Goal: Transaction & Acquisition: Purchase product/service

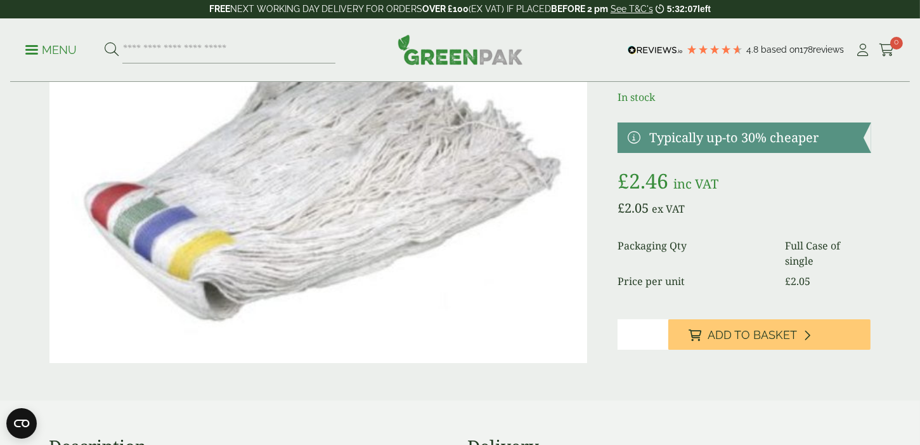
scroll to position [127, 0]
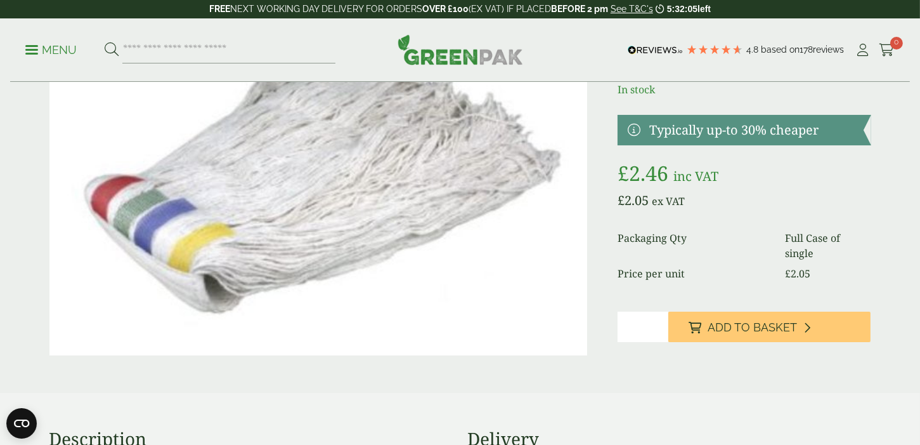
click at [651, 311] on input "*" at bounding box center [643, 326] width 51 height 30
click at [656, 311] on input "*" at bounding box center [643, 326] width 51 height 30
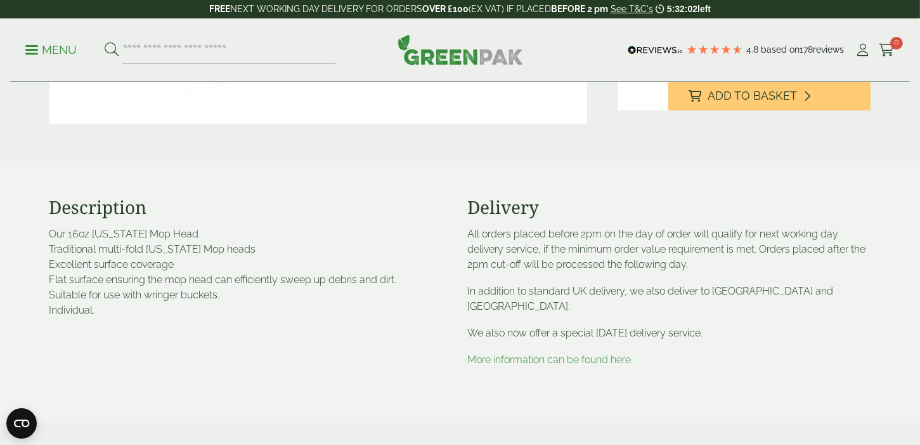
scroll to position [380, 0]
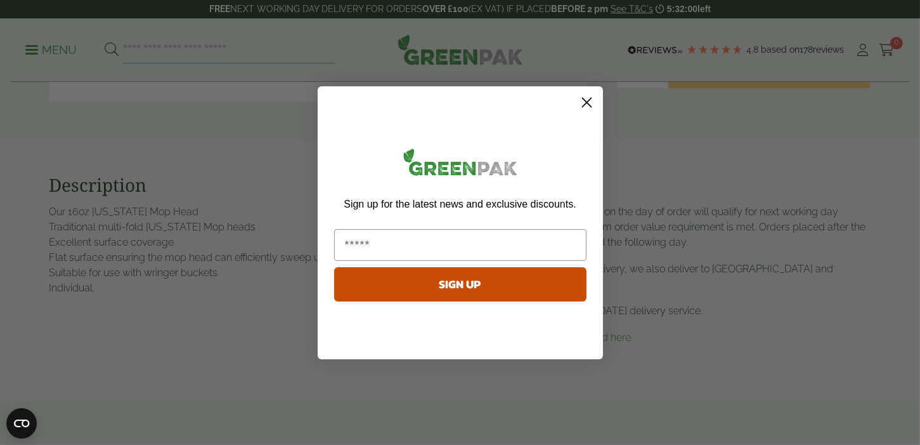
type input "*"
click at [597, 94] on icon "Close dialog" at bounding box center [587, 102] width 22 height 22
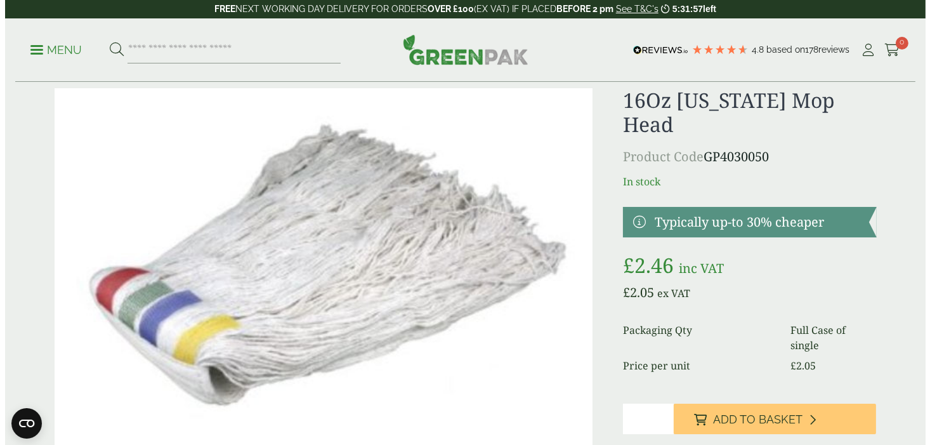
scroll to position [63, 0]
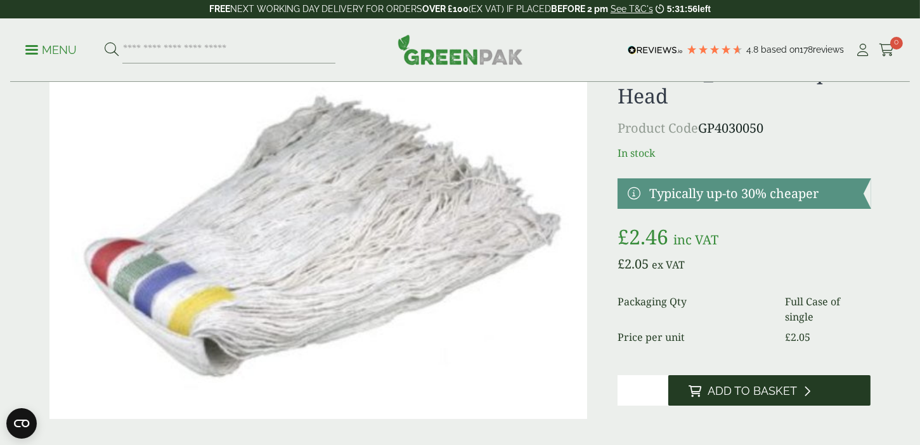
click at [793, 384] on span "Add to Basket" at bounding box center [752, 391] width 89 height 14
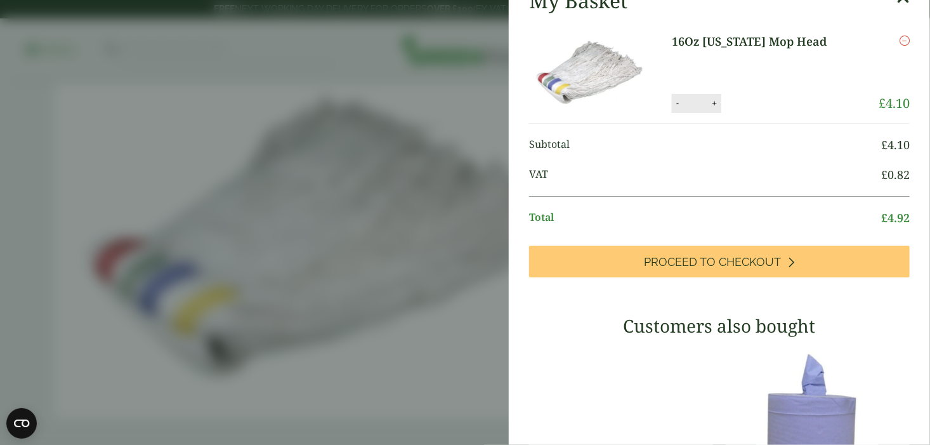
scroll to position [190, 0]
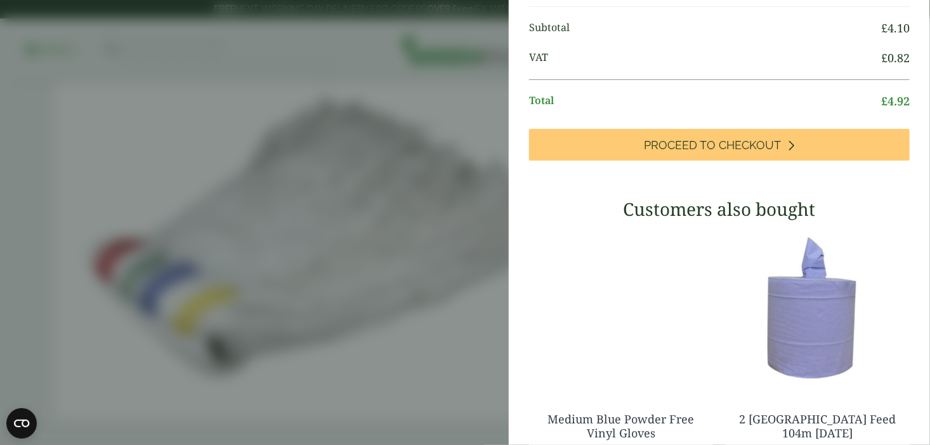
click at [713, 161] on div "My Basket 16Oz [US_STATE] Mop Head 16Oz [US_STATE] Mop Head quantity - * + Upda…" at bounding box center [719, 254] width 421 height 784
click at [713, 160] on div "My Basket 16Oz [US_STATE] Mop Head 16Oz [US_STATE] Mop Head quantity - * + Upda…" at bounding box center [719, 254] width 421 height 784
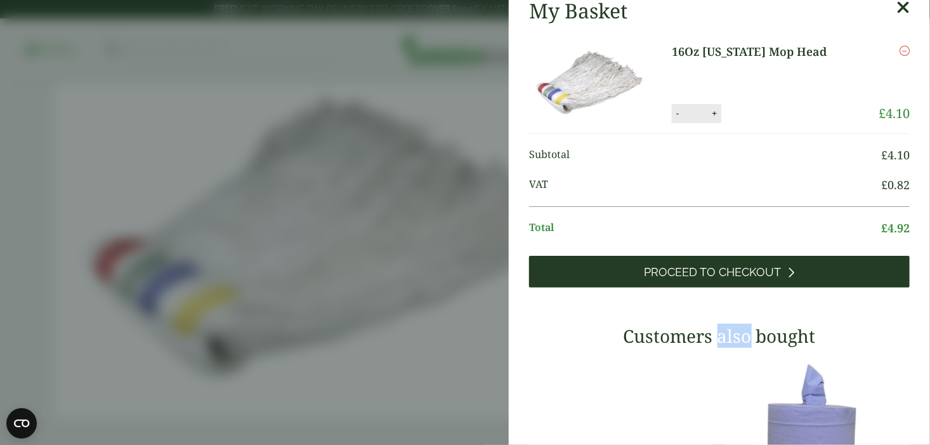
click at [680, 275] on span "Proceed to Checkout" at bounding box center [712, 272] width 137 height 14
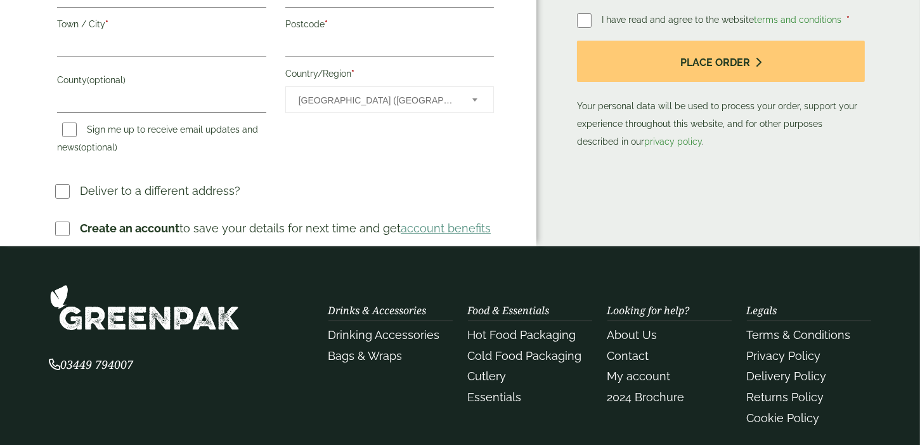
scroll to position [380, 0]
